Goal: Information Seeking & Learning: Learn about a topic

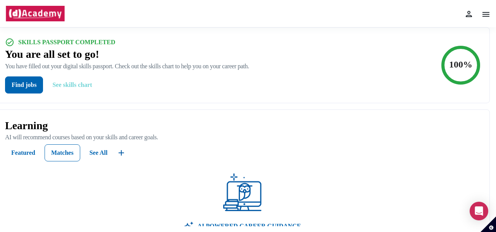
click at [84, 91] on button "See skills chart" at bounding box center [72, 84] width 52 height 17
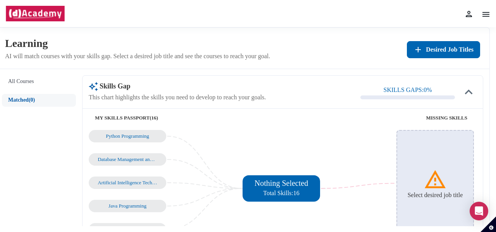
scroll to position [54, 0]
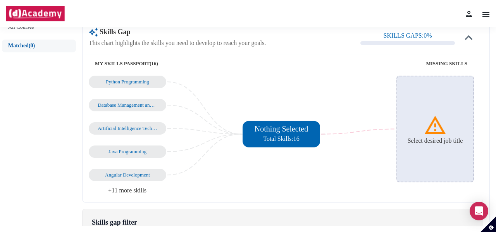
click at [129, 125] on div "Artificial Intelligence Techniques" at bounding box center [128, 128] width 60 height 6
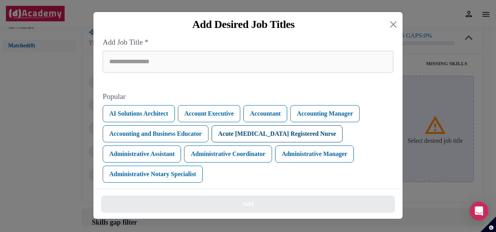
scroll to position [0, 0]
click at [349, 56] on input "search" at bounding box center [248, 62] width 291 height 22
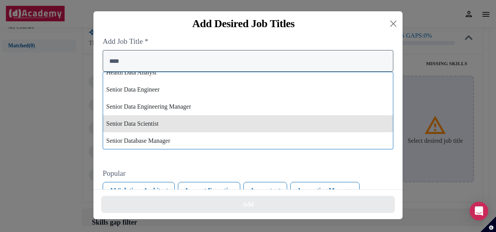
scroll to position [0, 0]
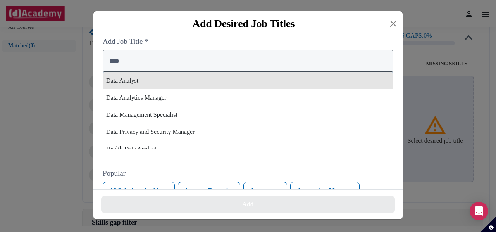
type input "****"
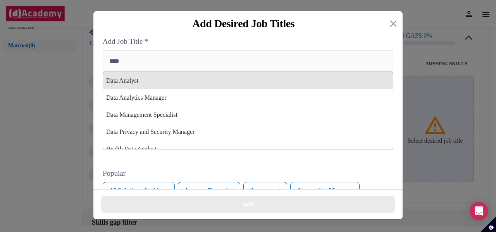
click at [139, 83] on div "Data Analyst" at bounding box center [248, 80] width 290 height 17
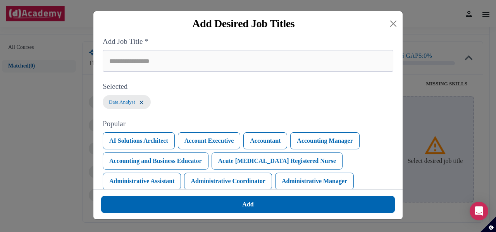
scroll to position [74, 0]
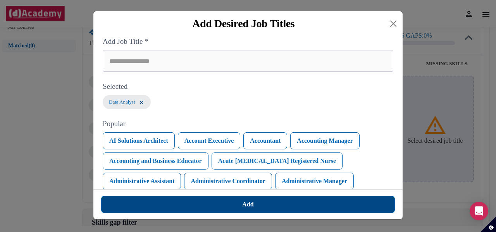
click at [206, 207] on button "Add" at bounding box center [248, 204] width 294 height 17
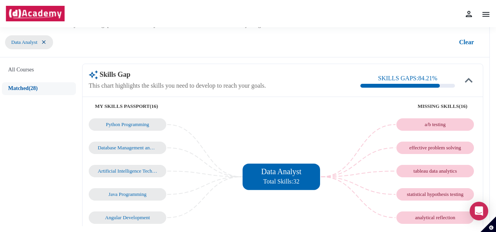
scroll to position [0, 0]
